Goal: Transaction & Acquisition: Download file/media

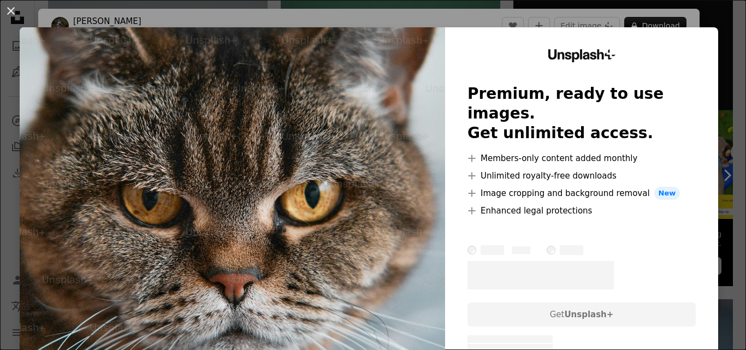
scroll to position [273, 0]
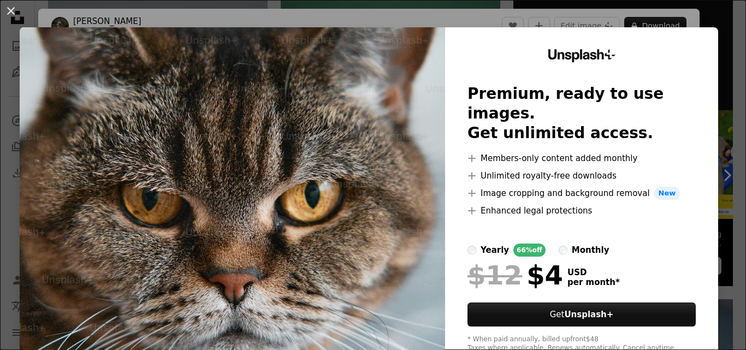
click at [377, 171] on img at bounding box center [232, 200] width 425 height 347
click at [15, 6] on button "An X shape" at bounding box center [10, 10] width 13 height 13
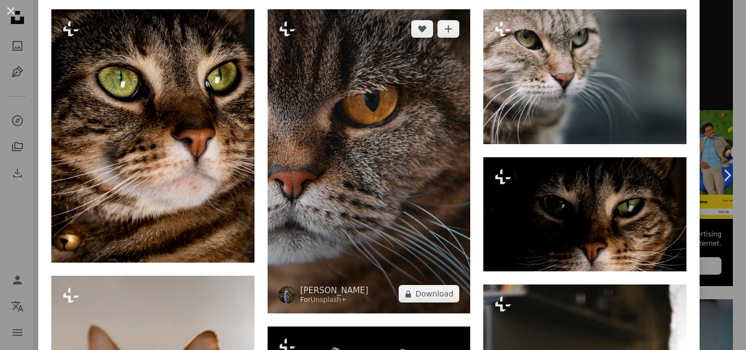
scroll to position [764, 0]
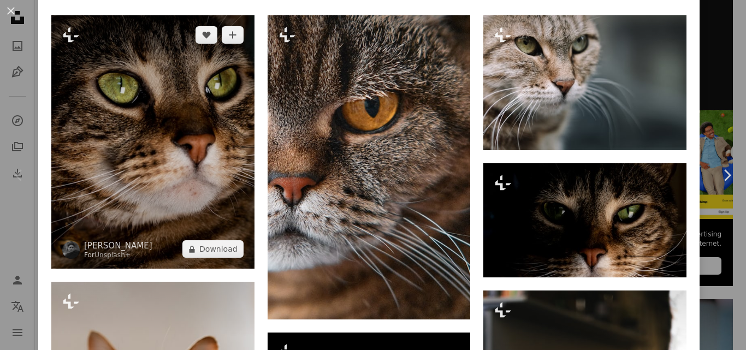
click at [166, 153] on img at bounding box center [152, 142] width 203 height 254
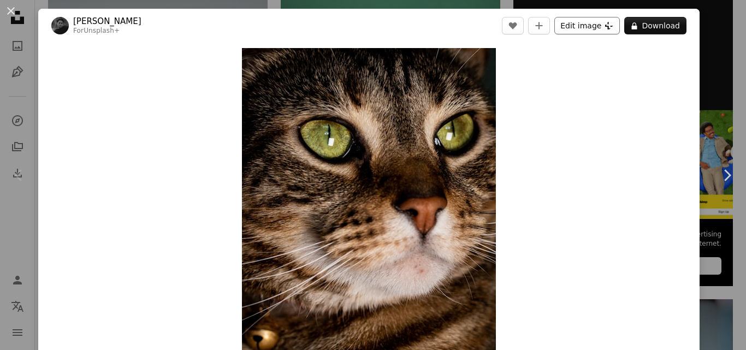
click at [587, 27] on button "Edit image Plus sign for Unsplash+" at bounding box center [586, 25] width 65 height 17
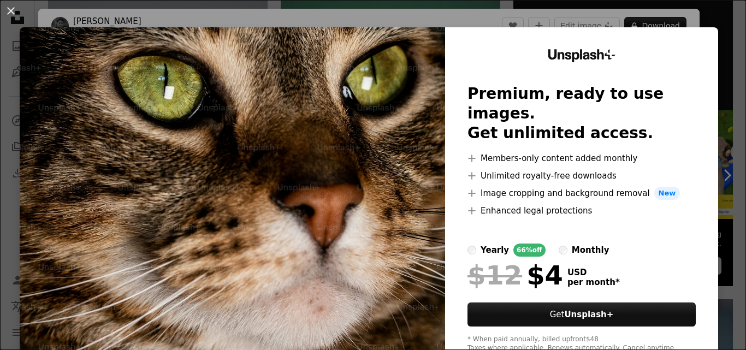
click at [347, 128] on img at bounding box center [232, 200] width 425 height 347
click at [11, 11] on button "An X shape" at bounding box center [10, 10] width 13 height 13
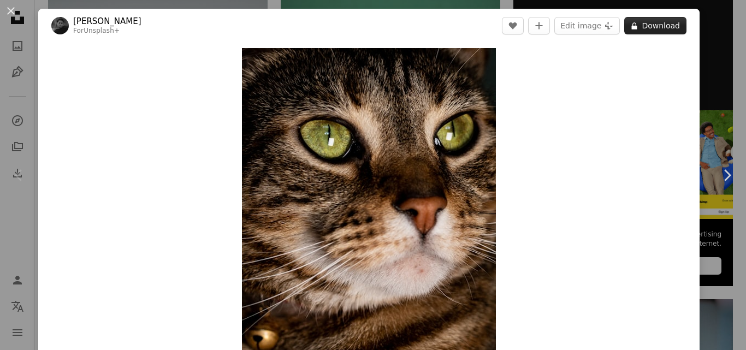
click at [639, 24] on button "A lock Download" at bounding box center [655, 25] width 62 height 17
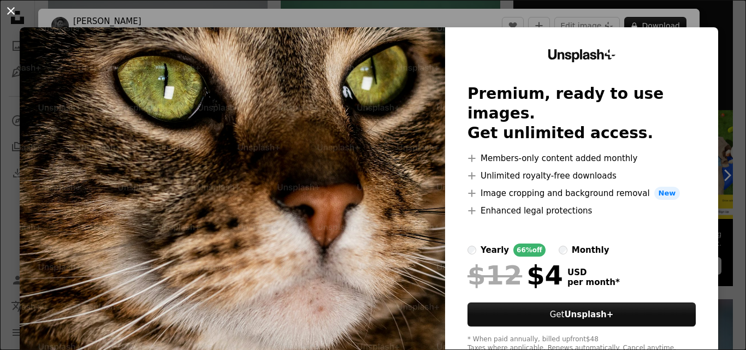
click at [9, 11] on button "An X shape" at bounding box center [10, 10] width 13 height 13
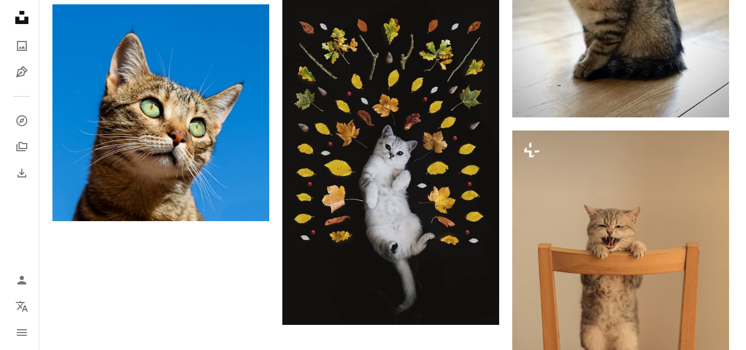
scroll to position [1583, 0]
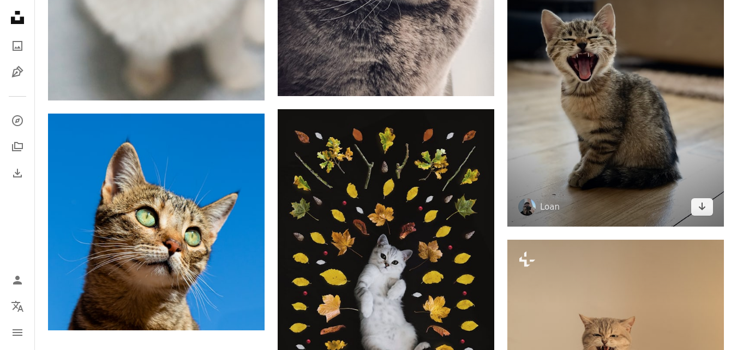
click at [597, 106] on img at bounding box center [616, 91] width 217 height 271
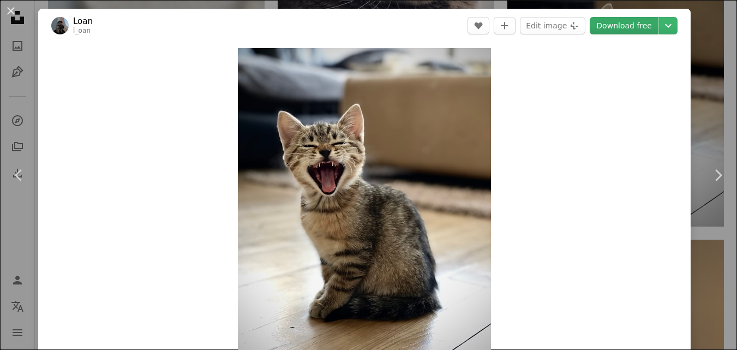
click at [627, 17] on link "Download free" at bounding box center [624, 25] width 69 height 17
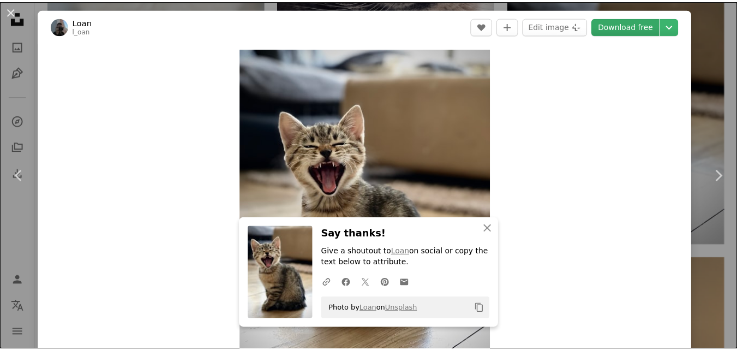
scroll to position [55, 0]
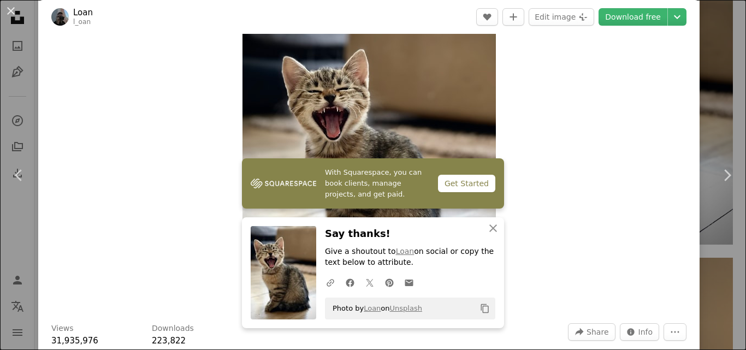
click at [11, 8] on button "An X shape" at bounding box center [10, 10] width 13 height 13
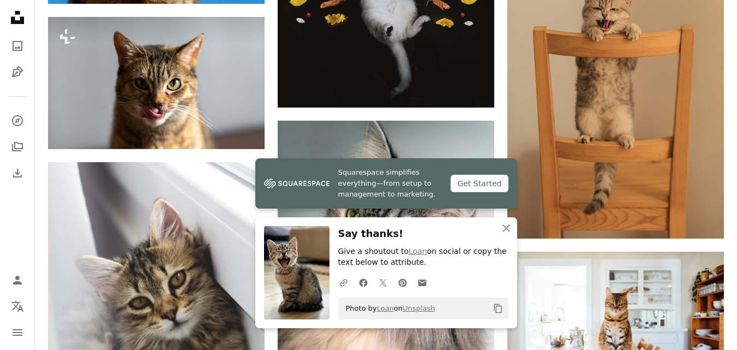
scroll to position [1910, 0]
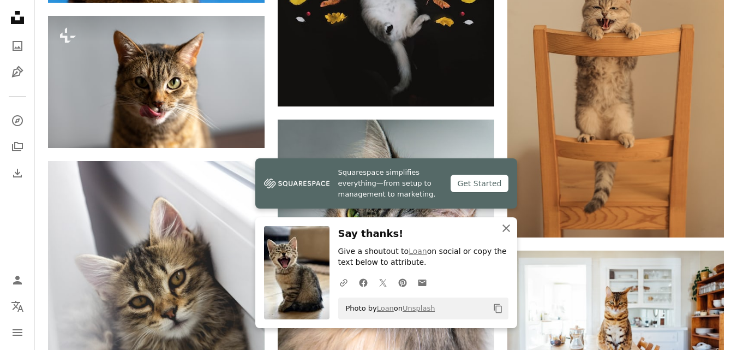
click at [502, 229] on icon "An X shape" at bounding box center [506, 228] width 13 height 13
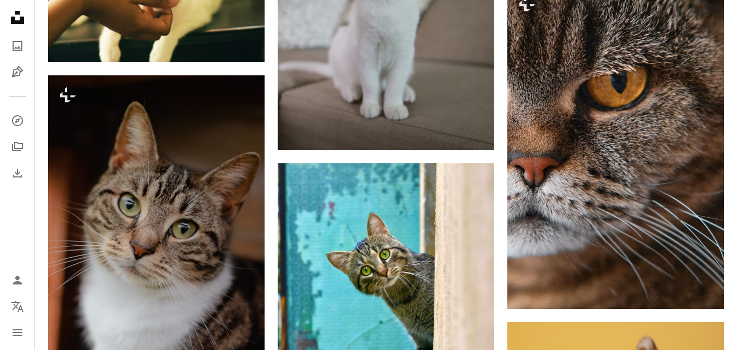
scroll to position [2511, 0]
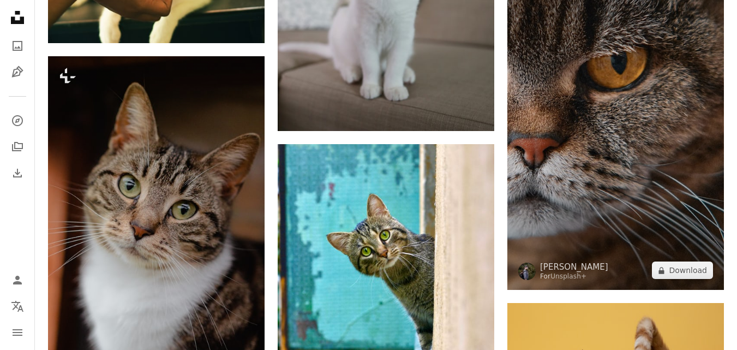
click at [628, 171] on img at bounding box center [616, 127] width 217 height 325
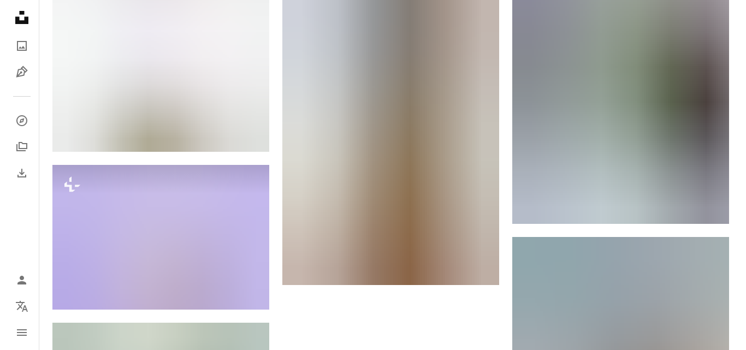
scroll to position [3329, 0]
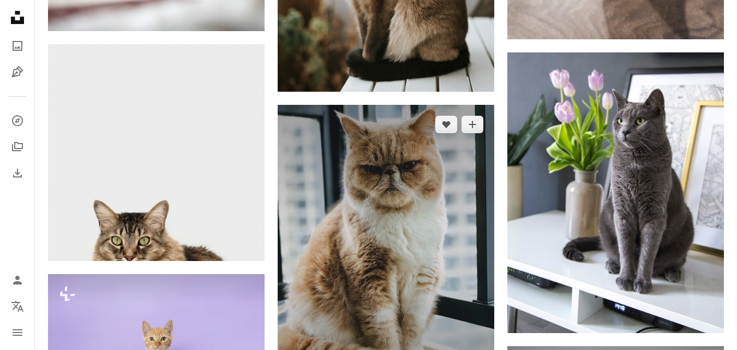
click at [438, 202] on img at bounding box center [386, 249] width 217 height 289
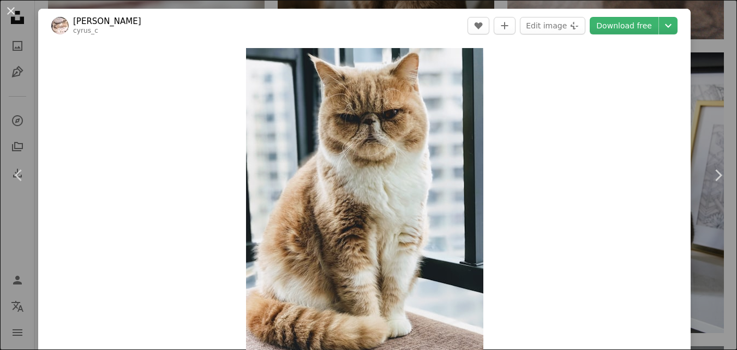
click at [614, 26] on link "Download free" at bounding box center [624, 25] width 69 height 17
